Goal: Use online tool/utility: Utilize a website feature to perform a specific function

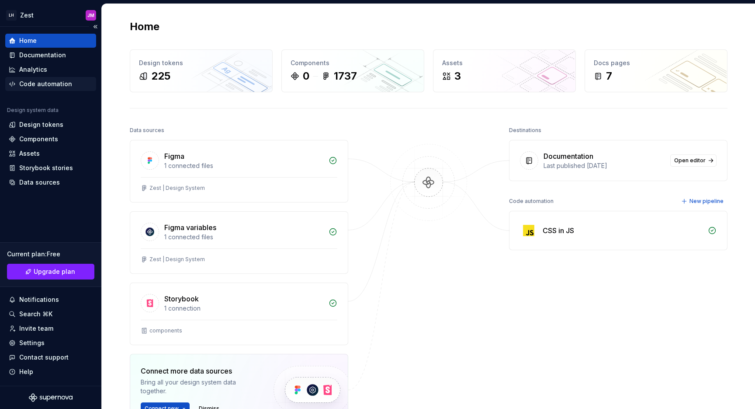
click at [42, 84] on div "Code automation" at bounding box center [45, 84] width 53 height 9
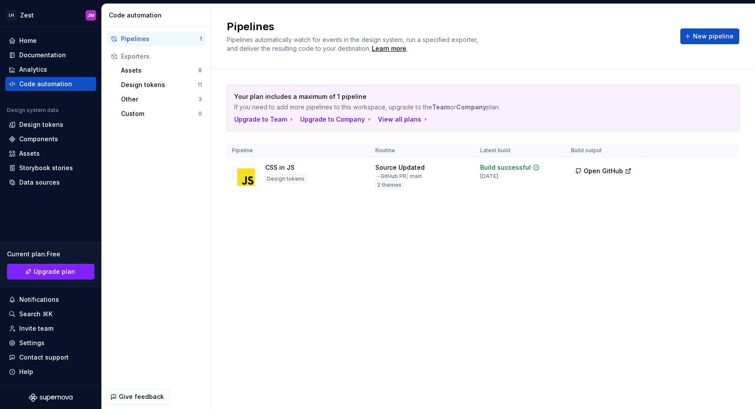
click at [449, 279] on div "Pipelines Pipelines automatically watch for events in the design system, run a …" at bounding box center [483, 206] width 544 height 405
click at [697, 168] on button "Run" at bounding box center [700, 169] width 30 height 16
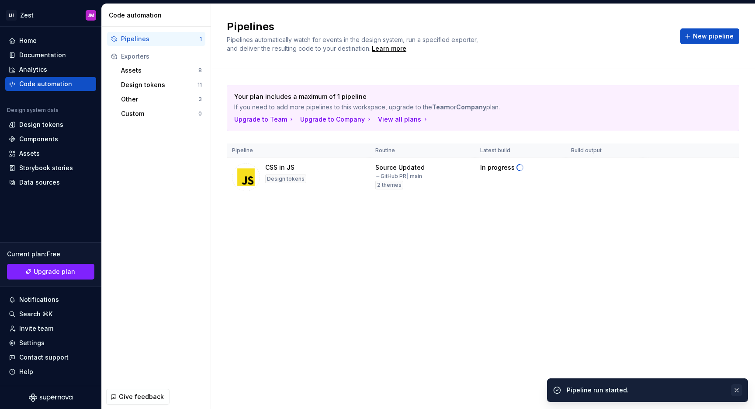
click at [737, 389] on button "button" at bounding box center [736, 390] width 11 height 12
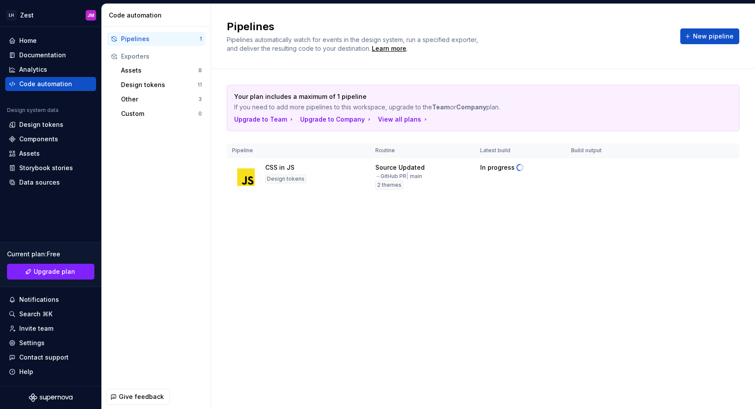
click at [537, 273] on div "Pipelines Pipelines automatically watch for events in the design system, run a …" at bounding box center [483, 206] width 544 height 405
click at [463, 248] on div "Pipelines Pipelines automatically watch for events in the design system, run a …" at bounding box center [483, 206] width 544 height 405
click at [421, 234] on div "Pipelines Pipelines automatically watch for events in the design system, run a …" at bounding box center [483, 206] width 544 height 405
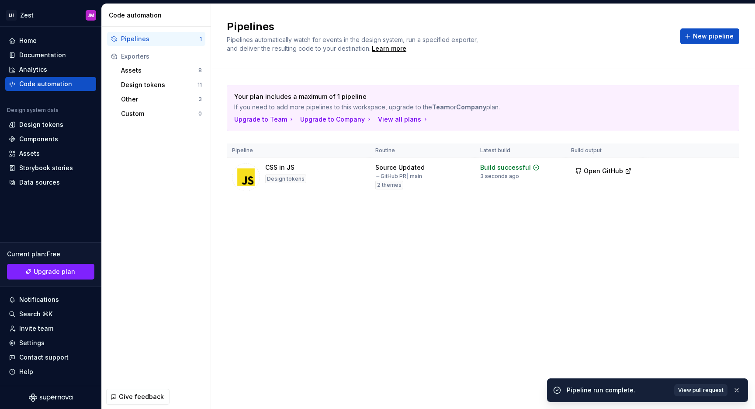
click at [702, 393] on span "View pull request" at bounding box center [700, 389] width 45 height 7
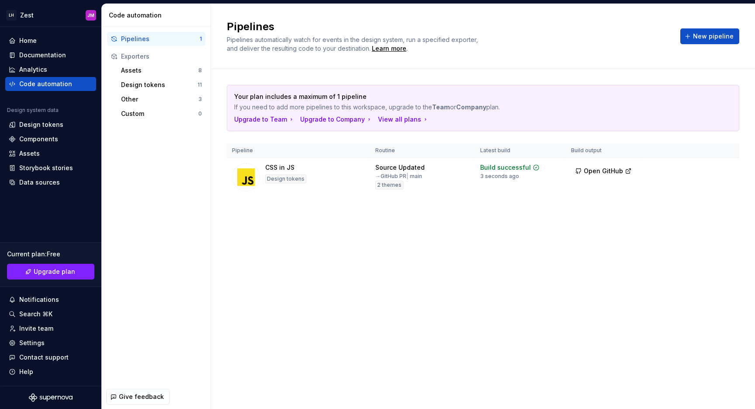
click at [377, 241] on div "Pipelines Pipelines automatically watch for events in the design system, run a …" at bounding box center [483, 206] width 544 height 405
click at [592, 171] on span "Open GitHub" at bounding box center [603, 171] width 39 height 9
click at [588, 169] on span "Open GitHub" at bounding box center [603, 171] width 39 height 9
click at [437, 238] on div "Pipelines Pipelines automatically watch for events in the design system, run a …" at bounding box center [483, 206] width 544 height 405
click at [477, 249] on div "Pipelines Pipelines automatically watch for events in the design system, run a …" at bounding box center [483, 206] width 544 height 405
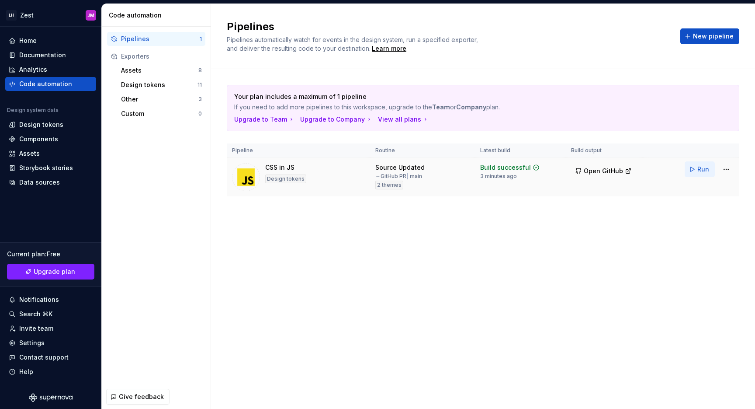
click at [702, 171] on span "Run" at bounding box center [703, 169] width 12 height 9
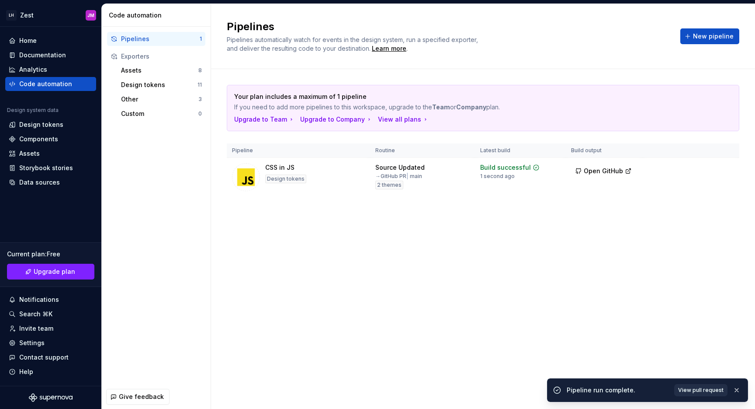
click at [699, 392] on span "View pull request" at bounding box center [700, 389] width 45 height 7
